Goal: Task Accomplishment & Management: Manage account settings

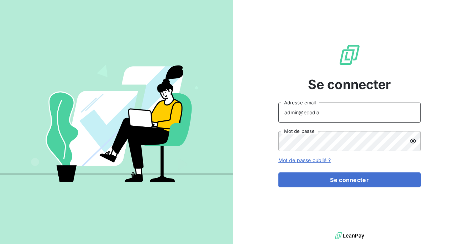
click at [356, 116] on input "admin@ecodia" at bounding box center [350, 113] width 143 height 20
click at [279, 172] on button "Se connecter" at bounding box center [350, 179] width 143 height 15
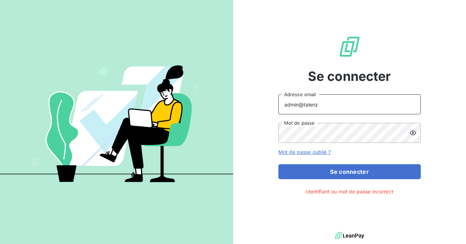
type input "admin@talenzalteisaudit"
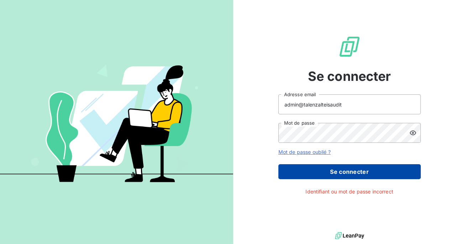
click at [326, 172] on button "Se connecter" at bounding box center [350, 171] width 143 height 15
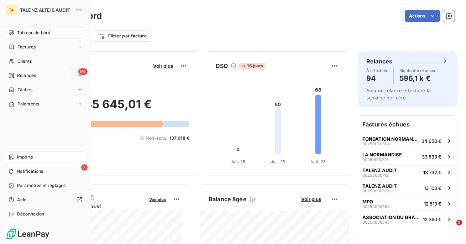
click at [38, 159] on div "Imports" at bounding box center [45, 156] width 79 height 11
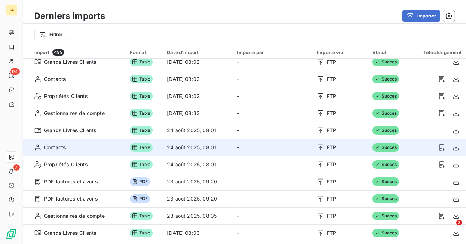
scroll to position [24, 0]
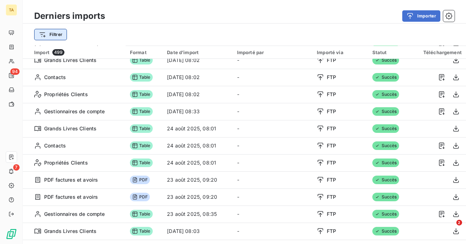
click at [47, 35] on html "TA 94 7 Derniers imports Importer Filtrer Import 499 Format Date d’import Impor…" at bounding box center [233, 122] width 466 height 244
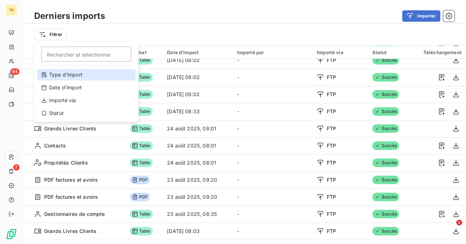
click at [90, 78] on div "Type d’import" at bounding box center [86, 74] width 99 height 11
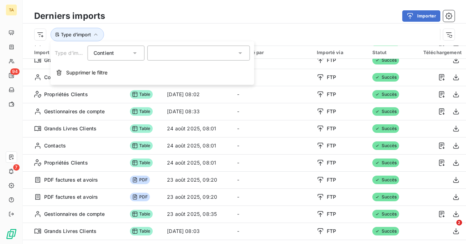
click at [237, 53] on icon at bounding box center [240, 53] width 7 height 7
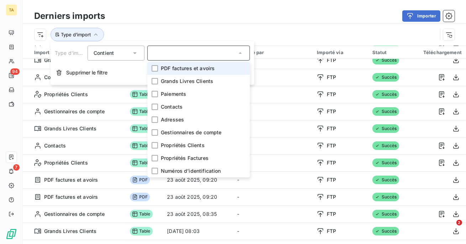
click at [237, 21] on div "Importer" at bounding box center [284, 15] width 341 height 11
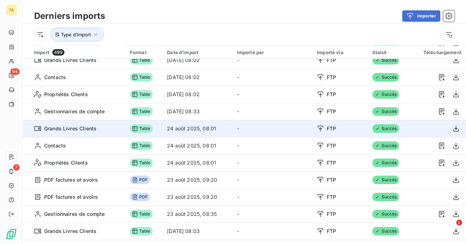
scroll to position [0, 0]
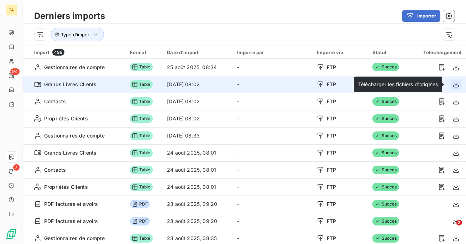
click at [459, 84] on button "button" at bounding box center [456, 84] width 11 height 11
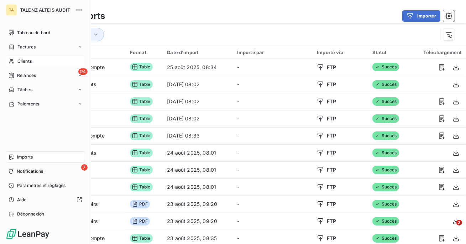
click at [30, 57] on div "Clients" at bounding box center [45, 61] width 79 height 11
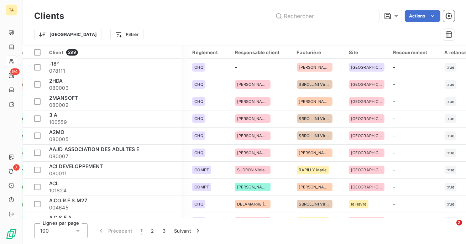
scroll to position [0, 516]
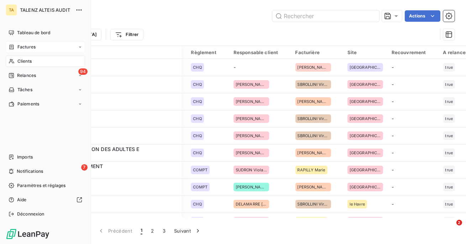
click at [15, 51] on div "Factures" at bounding box center [45, 46] width 79 height 11
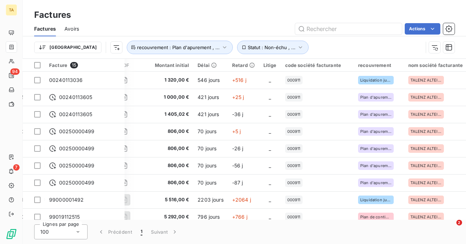
scroll to position [0, 302]
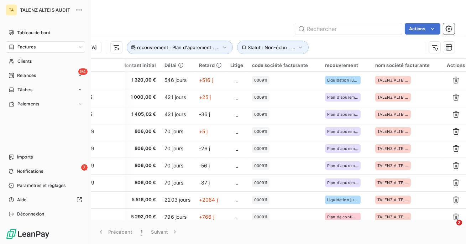
click at [27, 7] on span "TALENZ ALTEIS AUDIT" at bounding box center [45, 10] width 51 height 6
click at [31, 211] on div "Déconnexion" at bounding box center [45, 213] width 79 height 11
